Goal: Task Accomplishment & Management: Use online tool/utility

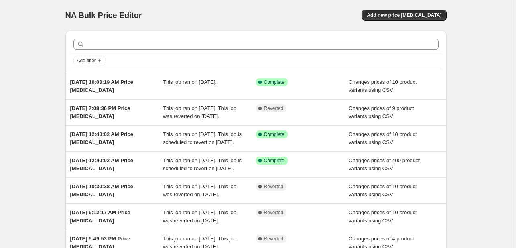
click at [405, 21] on div "NA Bulk Price Editor. This page is ready NA Bulk Price Editor Add new price cha…" at bounding box center [255, 15] width 381 height 31
click at [406, 16] on span "Add new price change job" at bounding box center [404, 15] width 75 height 6
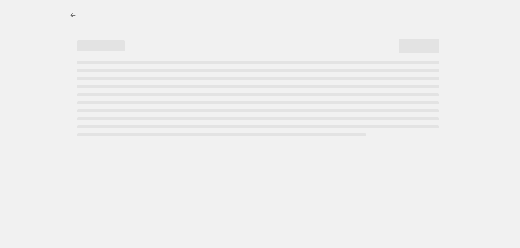
select select "percentage"
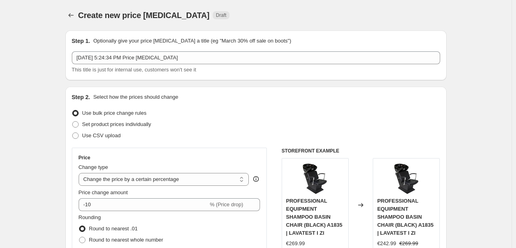
drag, startPoint x: 101, startPoint y: 132, endPoint x: 136, endPoint y: 145, distance: 36.8
click at [102, 134] on span "Use CSV upload" at bounding box center [101, 135] width 39 height 6
click at [73, 133] on input "Use CSV upload" at bounding box center [72, 132] width 0 height 0
radio input "true"
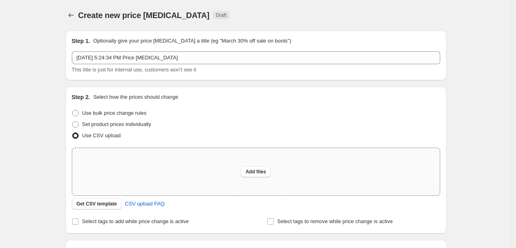
click at [265, 180] on div "Add files" at bounding box center [256, 171] width 368 height 47
type input "C:\fakepath\example_sku_csv.csv"
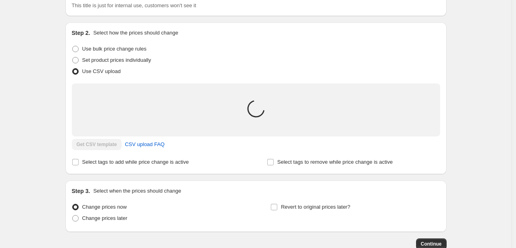
scroll to position [80, 0]
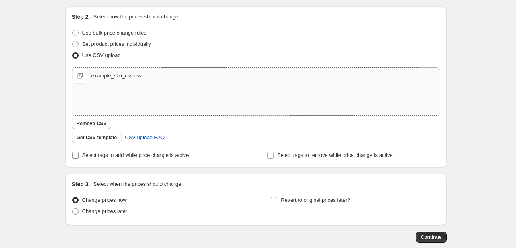
drag, startPoint x: 134, startPoint y: 160, endPoint x: 133, endPoint y: 155, distance: 4.5
click at [133, 157] on label "Select tags to add while price change is active" at bounding box center [130, 155] width 117 height 11
click at [79, 157] on input "Select tags to add while price change is active" at bounding box center [75, 155] width 6 height 6
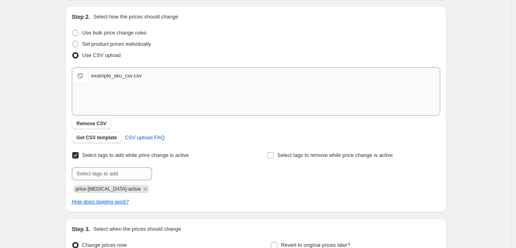
click at [133, 152] on span "Select tags to add while price change is active" at bounding box center [135, 155] width 107 height 6
click at [79, 152] on input "Select tags to add while price change is active" at bounding box center [75, 155] width 6 height 6
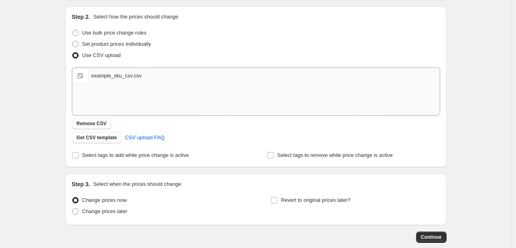
drag, startPoint x: 130, startPoint y: 152, endPoint x: 126, endPoint y: 162, distance: 10.8
click at [130, 152] on span "Select tags to add while price change is active" at bounding box center [135, 155] width 107 height 6
click at [79, 152] on input "Select tags to add while price change is active" at bounding box center [75, 155] width 6 height 6
checkbox input "true"
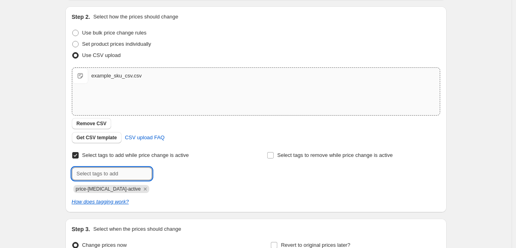
click at [111, 175] on input "text" at bounding box center [112, 173] width 80 height 13
type input "Oferta javore"
click at [72, 6] on button "Submit" at bounding box center [83, 10] width 23 height 8
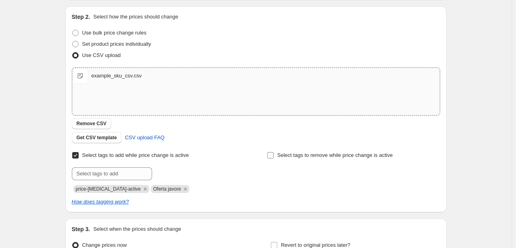
click at [312, 155] on span "Select tags to remove while price change is active" at bounding box center [335, 155] width 116 height 6
click at [274, 155] on input "Select tags to remove while price change is active" at bounding box center [270, 155] width 6 height 6
checkbox input "true"
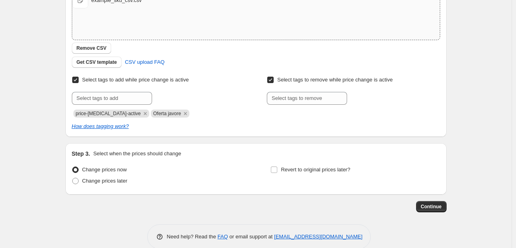
scroll to position [169, 0]
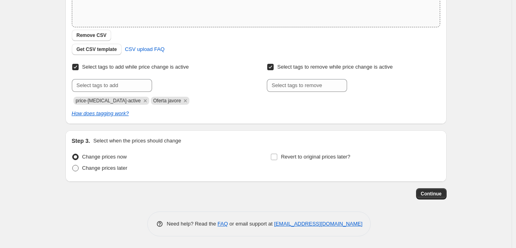
click at [118, 166] on span "Change prices later" at bounding box center [104, 168] width 45 height 6
click at [73, 165] on input "Change prices later" at bounding box center [72, 165] width 0 height 0
radio input "true"
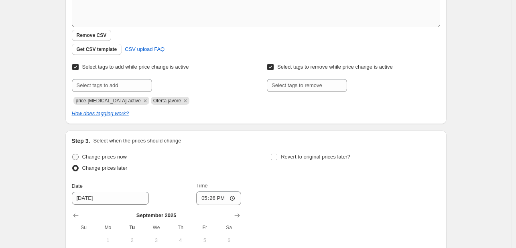
click at [117, 154] on span "Change prices now" at bounding box center [104, 157] width 45 height 6
click at [73, 154] on input "Change prices now" at bounding box center [72, 154] width 0 height 0
radio input "true"
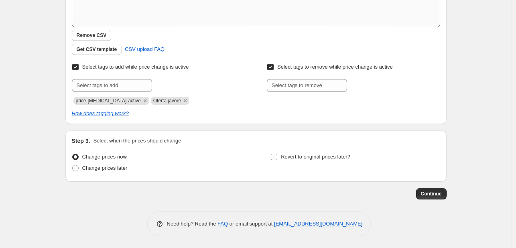
click at [312, 155] on span "Revert to original prices later?" at bounding box center [315, 157] width 69 height 6
click at [277, 155] on input "Revert to original prices later?" at bounding box center [274, 157] width 6 height 6
checkbox input "true"
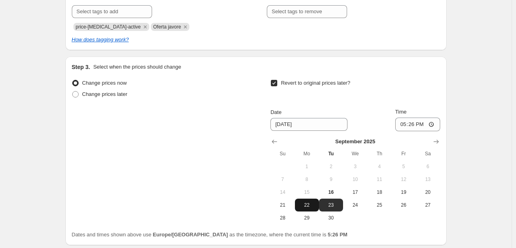
scroll to position [249, 0]
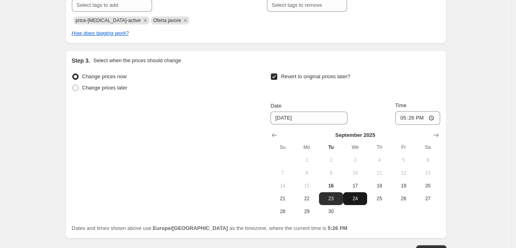
click at [358, 202] on button "24" at bounding box center [355, 198] width 24 height 13
type input "9/24/2025"
click at [404, 120] on input "17:26" at bounding box center [417, 118] width 45 height 14
type input "23:59"
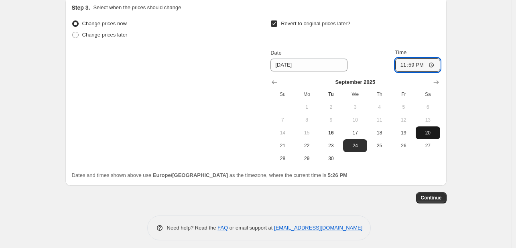
scroll to position [306, 0]
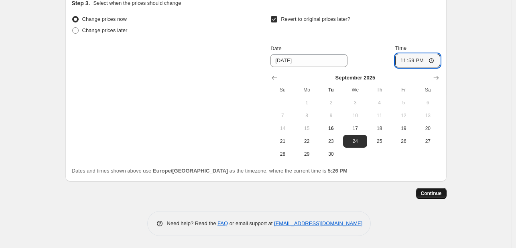
click at [442, 192] on span "Continue" at bounding box center [431, 193] width 21 height 6
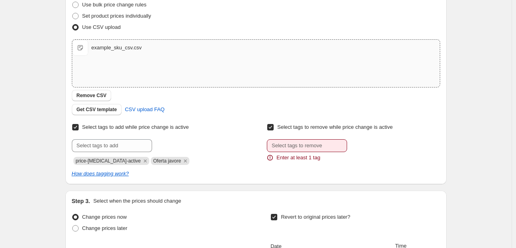
scroll to position [161, 0]
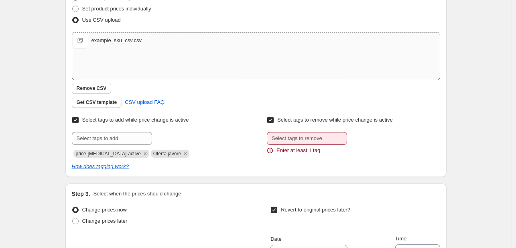
click at [283, 117] on span "Select tags to remove while price change is active" at bounding box center [335, 120] width 116 height 6
click at [274, 117] on input "Select tags to remove while price change is active" at bounding box center [270, 120] width 6 height 6
checkbox input "false"
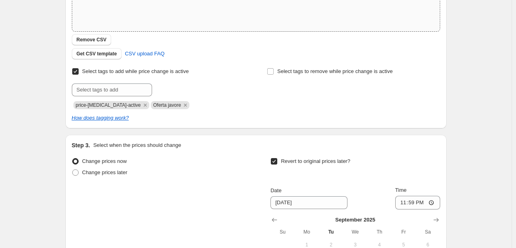
scroll to position [321, 0]
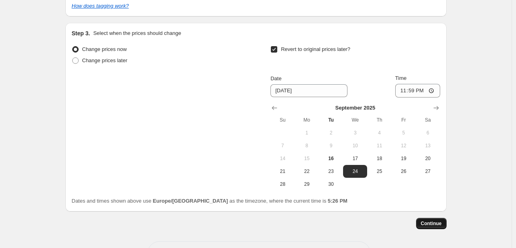
drag, startPoint x: 421, startPoint y: 217, endPoint x: 428, endPoint y: 229, distance: 13.7
click at [429, 228] on button "Continue" at bounding box center [431, 223] width 31 height 11
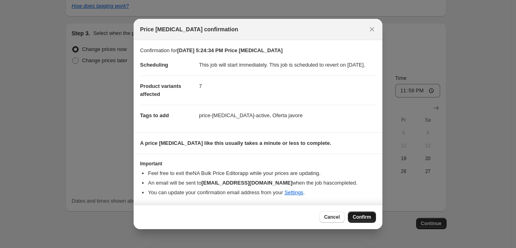
click at [359, 220] on span "Confirm" at bounding box center [362, 217] width 18 height 6
